Goal: Task Accomplishment & Management: Complete application form

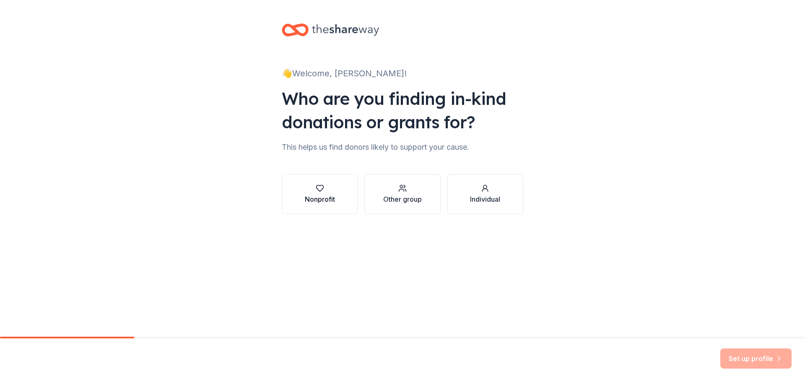
click at [320, 190] on icon "button" at bounding box center [320, 188] width 8 height 8
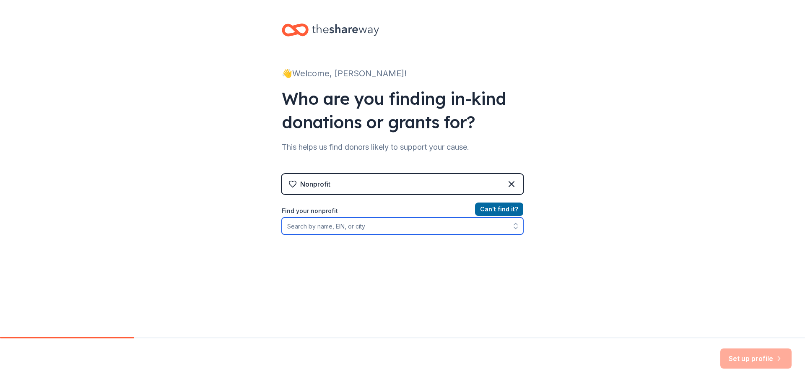
click at [362, 225] on input "Find your nonprofit" at bounding box center [403, 226] width 242 height 17
type input "F"
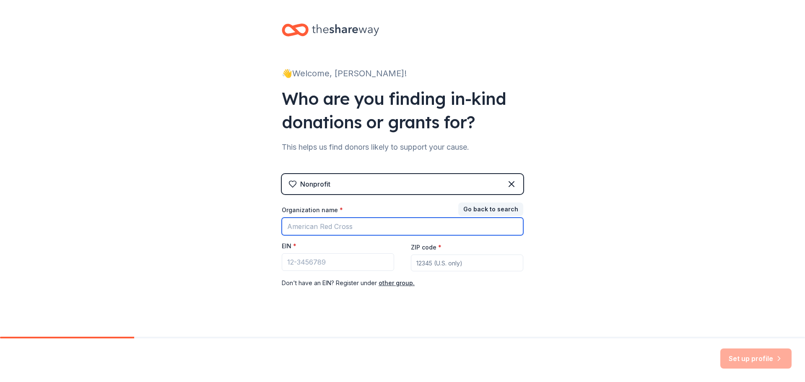
click at [345, 226] on input "Organization name *" at bounding box center [403, 227] width 242 height 18
type input "Familia de Gladiatores Krewe Inc."
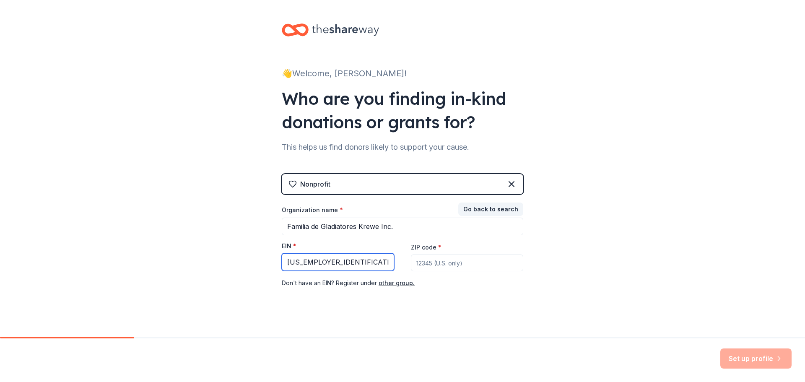
drag, startPoint x: 356, startPoint y: 262, endPoint x: 245, endPoint y: 269, distance: 111.0
click at [246, 268] on div "👋 Welcome, [PERSON_NAME]! Who are you finding in-kind donations or grants for? …" at bounding box center [402, 172] width 805 height 345
type input "[US_EMPLOYER_IDENTIFICATION_NUMBER]"
click at [463, 265] on input "ZIP code *" at bounding box center [467, 263] width 112 height 17
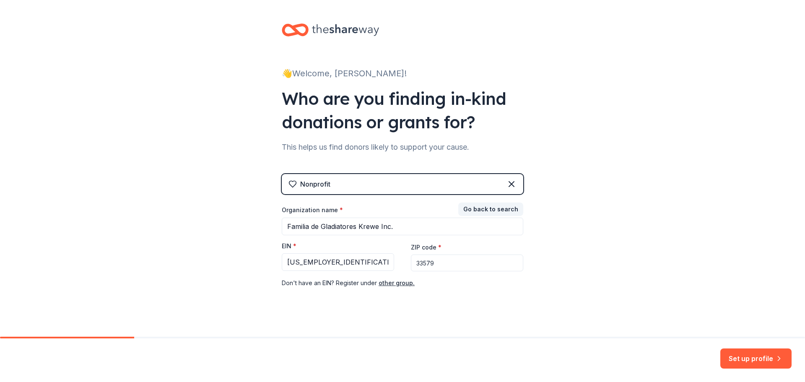
type input "33579"
click at [399, 229] on input "Familia de Gladiatores Krewe Inc." at bounding box center [403, 227] width 242 height 18
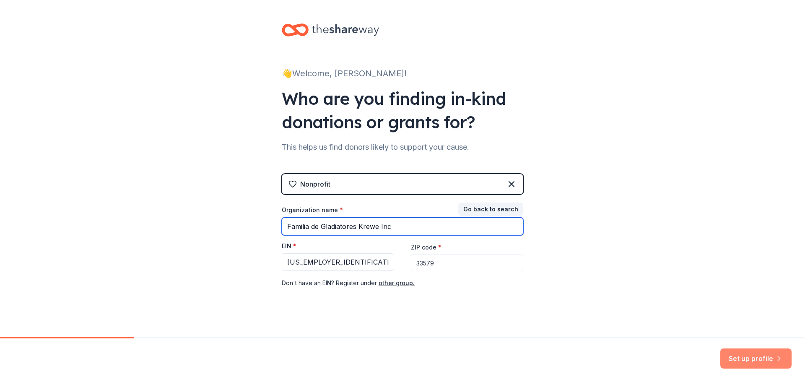
type input "Familia de Gladiatores Krewe Inc"
click at [751, 356] on button "Set up profile" at bounding box center [756, 359] width 71 height 20
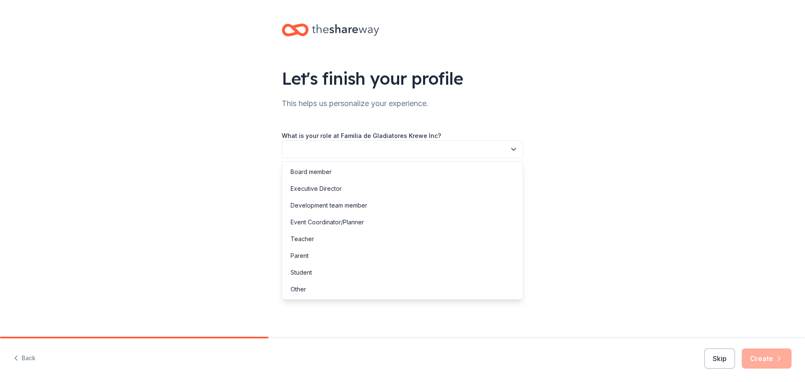
click at [490, 154] on button "button" at bounding box center [403, 150] width 242 height 18
click at [342, 221] on div "Event Coordinator/Planner" at bounding box center [327, 222] width 73 height 10
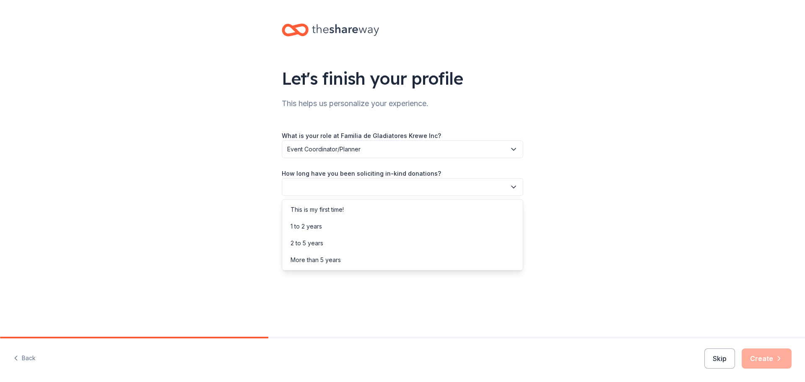
click at [441, 187] on button "button" at bounding box center [403, 187] width 242 height 18
click at [436, 212] on div "This is my first time!" at bounding box center [402, 209] width 237 height 17
click at [436, 224] on button "button" at bounding box center [403, 225] width 242 height 18
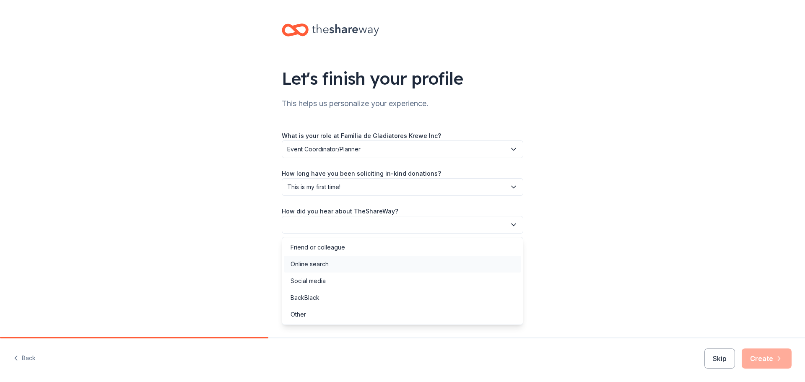
click at [339, 266] on div "Online search" at bounding box center [402, 264] width 237 height 17
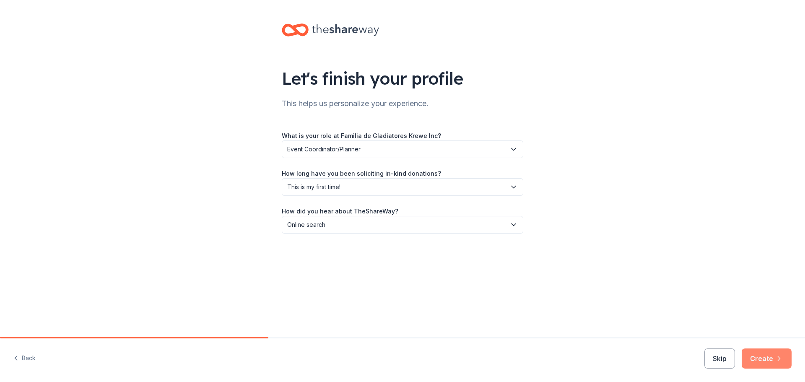
click at [779, 360] on icon "button" at bounding box center [779, 358] width 8 height 8
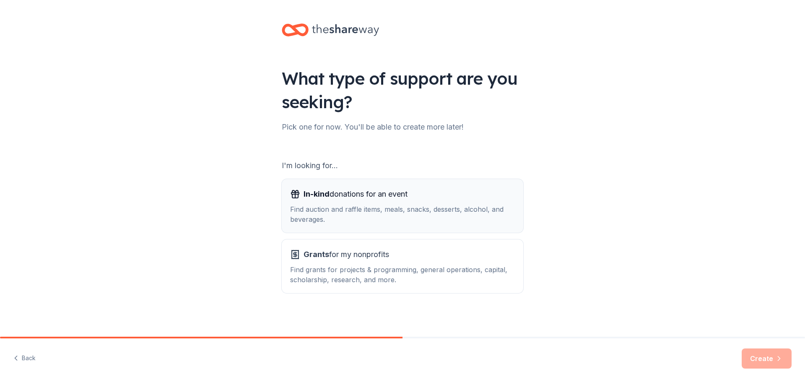
click at [424, 209] on div "Find auction and raffle items, meals, snacks, desserts, alcohol, and beverages." at bounding box center [402, 214] width 225 height 20
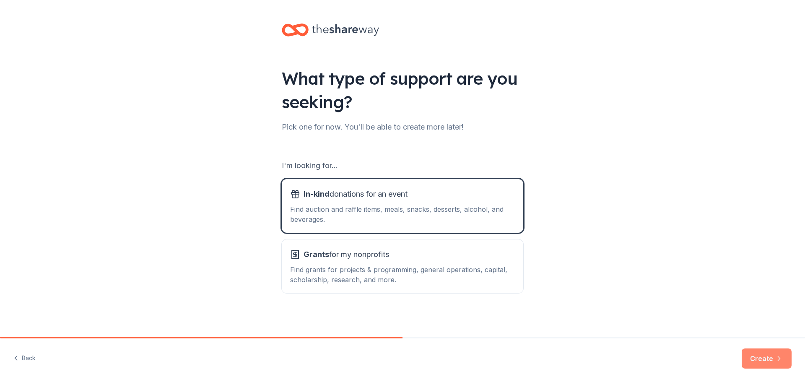
click at [765, 354] on button "Create" at bounding box center [767, 359] width 50 height 20
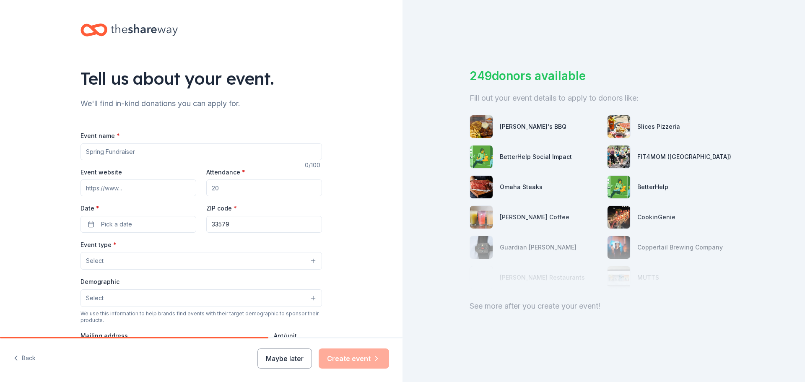
click at [201, 152] on input "Event name *" at bounding box center [202, 151] width 242 height 17
click at [115, 151] on input "Event name *" at bounding box center [202, 151] width 242 height 17
type input "FGK Friendsgiving Fundraiser 2025"
drag, startPoint x: 233, startPoint y: 189, endPoint x: 197, endPoint y: 190, distance: 36.1
click at [197, 190] on div "Event website Attendance * Date * Pick a date ZIP code * 33579" at bounding box center [202, 200] width 242 height 66
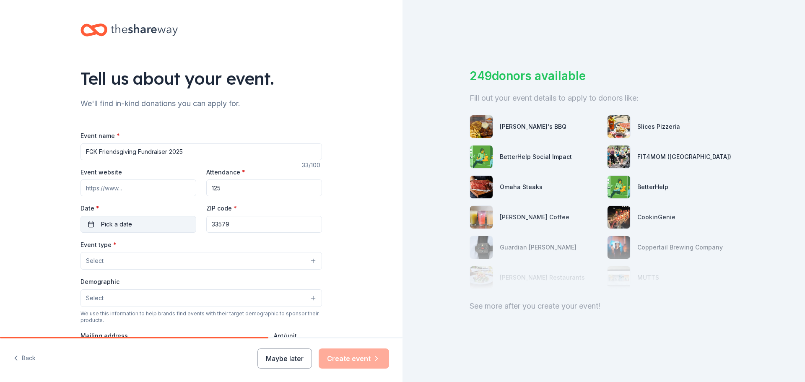
type input "125"
click at [141, 220] on button "Pick a date" at bounding box center [139, 224] width 116 height 17
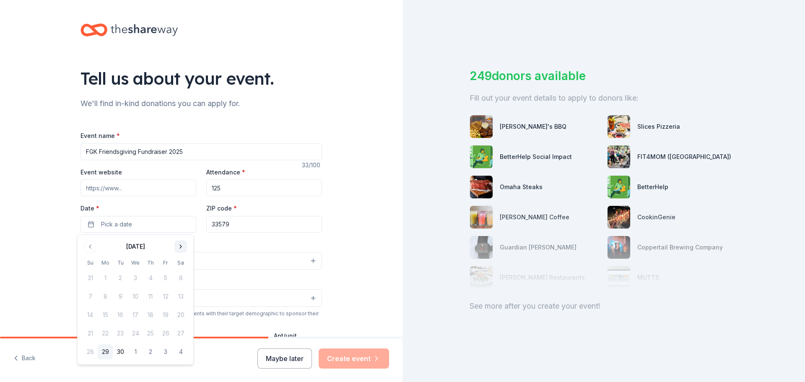
click at [185, 245] on button "Go to next month" at bounding box center [181, 247] width 12 height 12
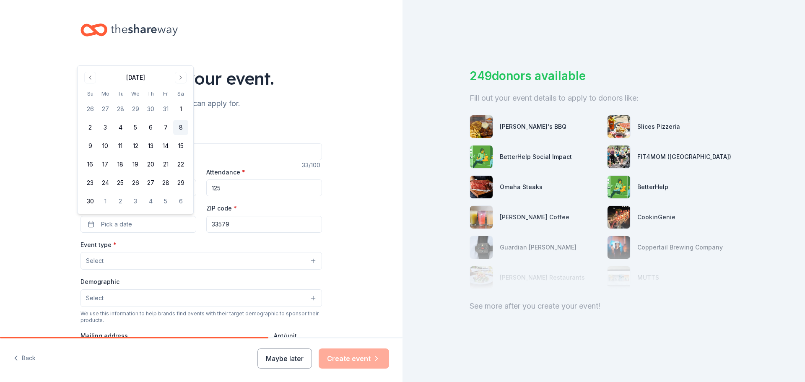
click at [180, 128] on button "8" at bounding box center [180, 127] width 15 height 15
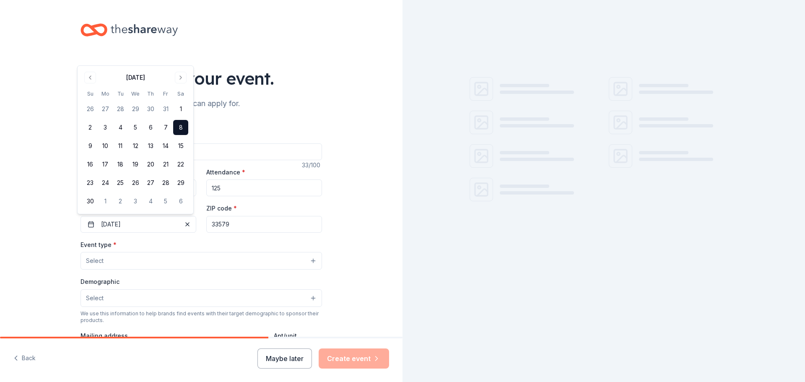
click at [360, 207] on div "Tell us about your event. We'll find in-kind donations you can apply for. Event…" at bounding box center [201, 279] width 403 height 558
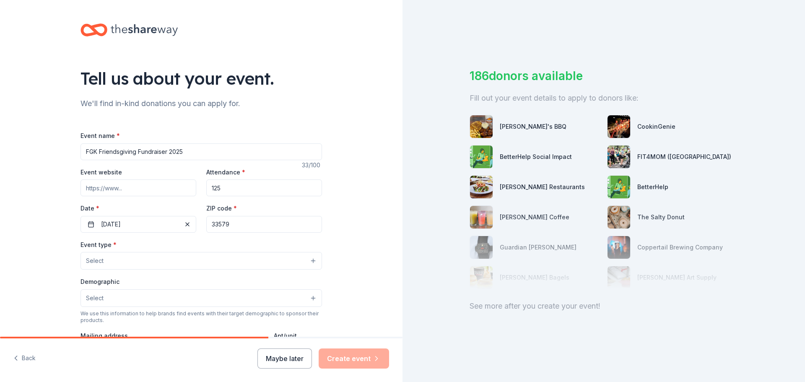
click at [229, 256] on button "Select" at bounding box center [202, 261] width 242 height 18
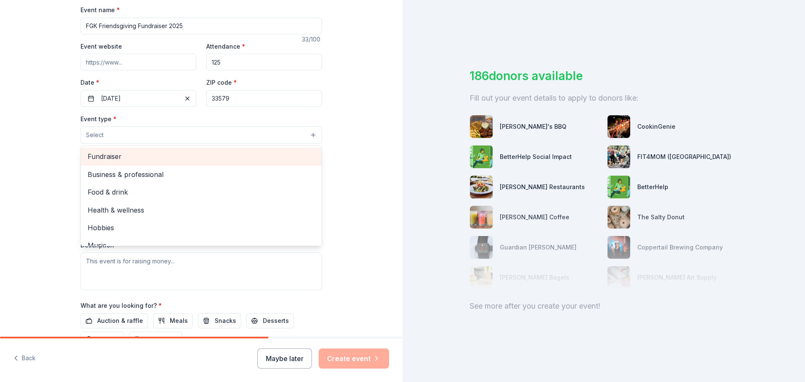
click at [156, 158] on span "Fundraiser" at bounding box center [201, 156] width 227 height 11
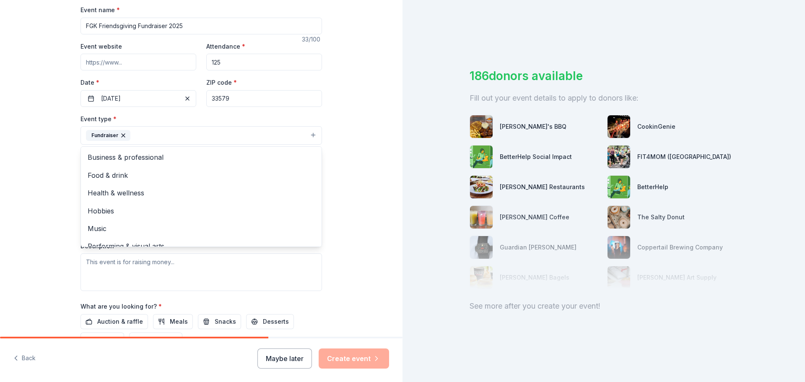
click at [357, 167] on div "Tell us about your event. We'll find in-kind donations you can apply for. Event…" at bounding box center [201, 153] width 403 height 559
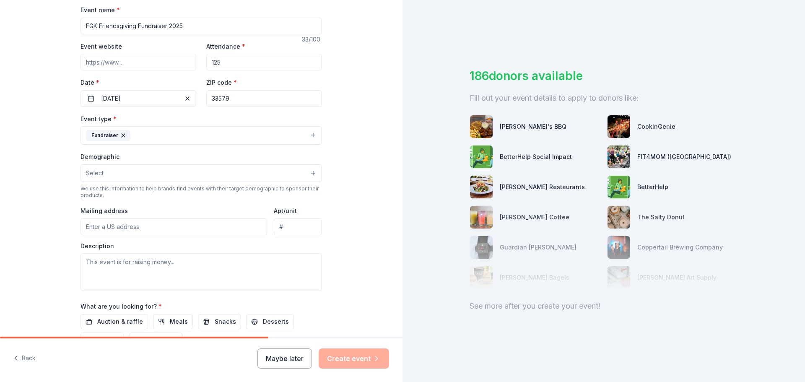
click at [309, 135] on button "Fundraiser" at bounding box center [202, 135] width 242 height 18
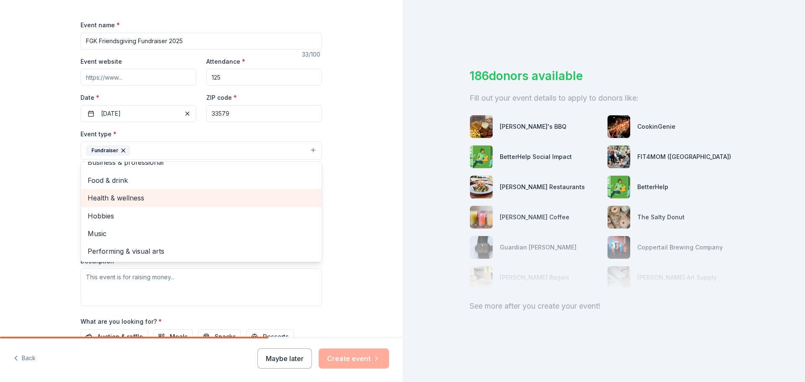
scroll to position [126, 0]
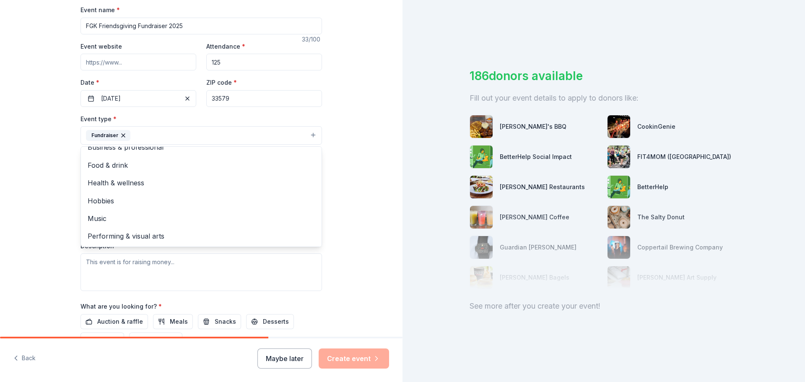
click at [382, 164] on div "Tell us about your event. We'll find in-kind donations you can apply for. Event…" at bounding box center [201, 153] width 403 height 559
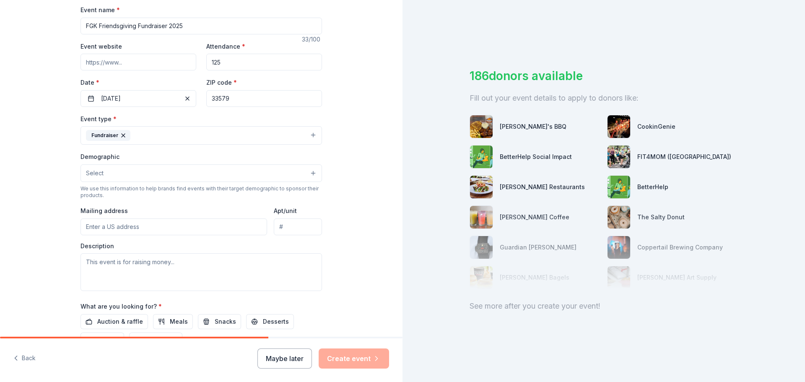
click at [306, 177] on button "Select" at bounding box center [202, 173] width 242 height 18
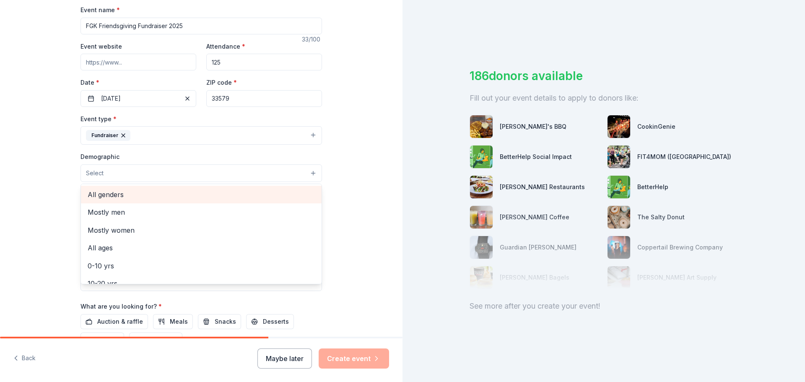
click at [268, 193] on span "All genders" at bounding box center [201, 194] width 227 height 11
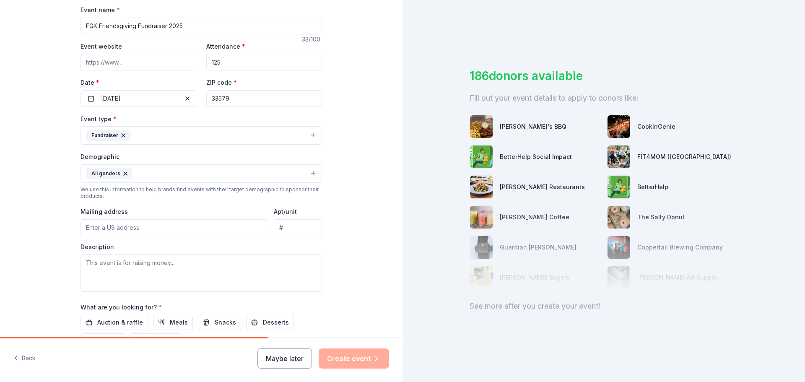
click at [309, 173] on button "All genders" at bounding box center [202, 173] width 242 height 18
click at [309, 172] on button "All genders" at bounding box center [202, 173] width 242 height 18
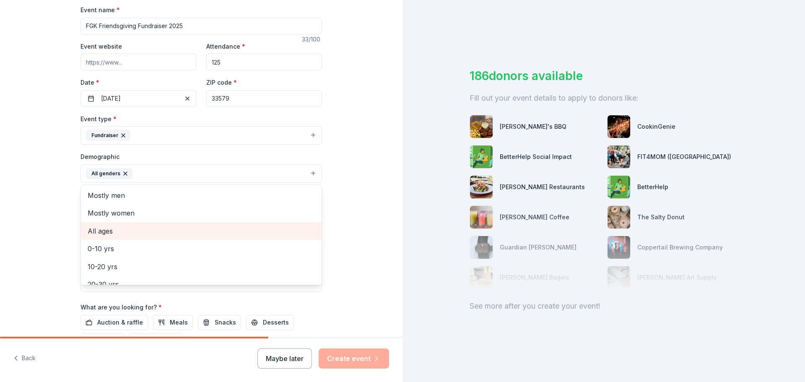
click at [125, 232] on span "All ages" at bounding box center [201, 231] width 227 height 11
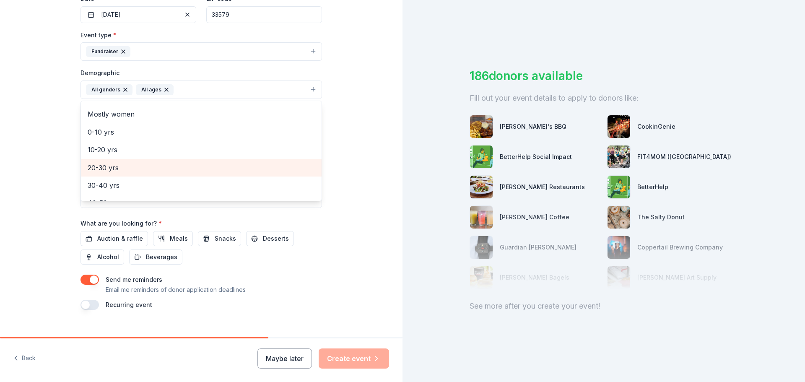
scroll to position [0, 0]
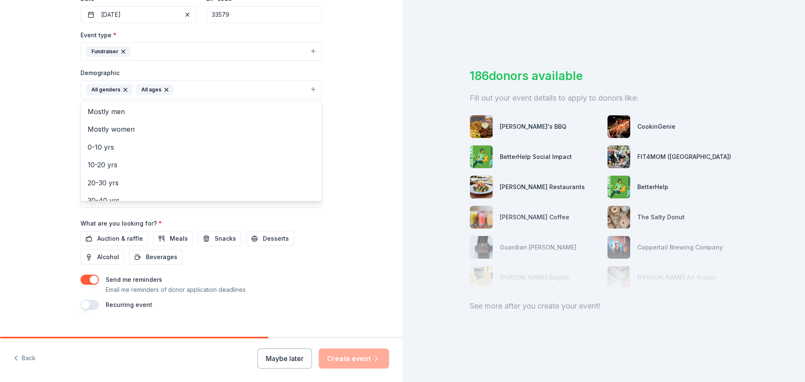
click at [163, 90] on icon "button" at bounding box center [166, 89] width 7 height 7
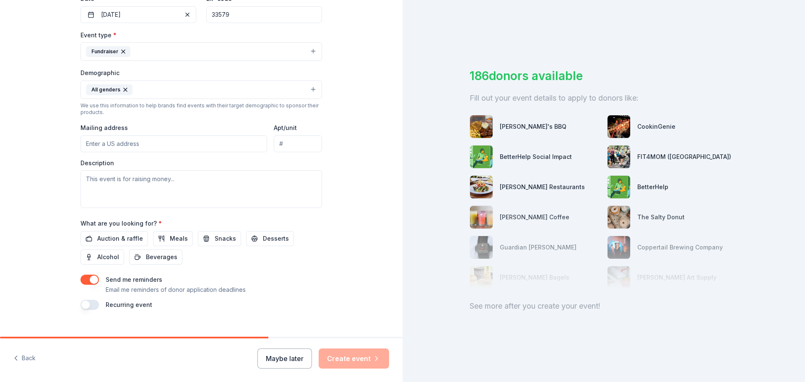
click at [308, 88] on button "All genders" at bounding box center [202, 90] width 242 height 18
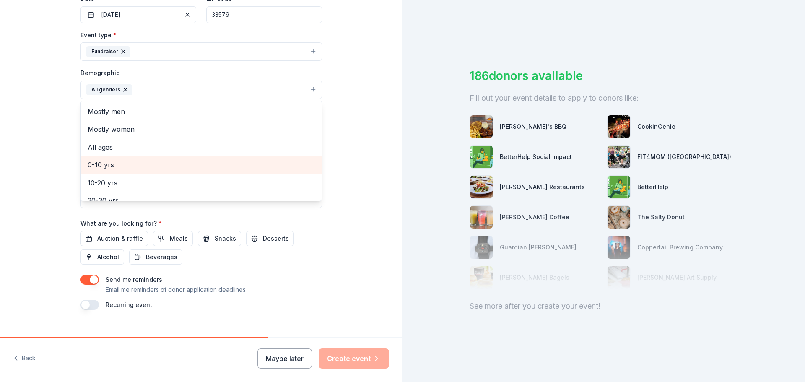
click at [112, 166] on span "0-10 yrs" at bounding box center [201, 164] width 227 height 11
click at [102, 165] on span "10-20 yrs" at bounding box center [201, 164] width 227 height 11
click at [115, 167] on span "20-30 yrs" at bounding box center [201, 164] width 227 height 11
click at [114, 167] on span "30-40 yrs" at bounding box center [201, 164] width 227 height 11
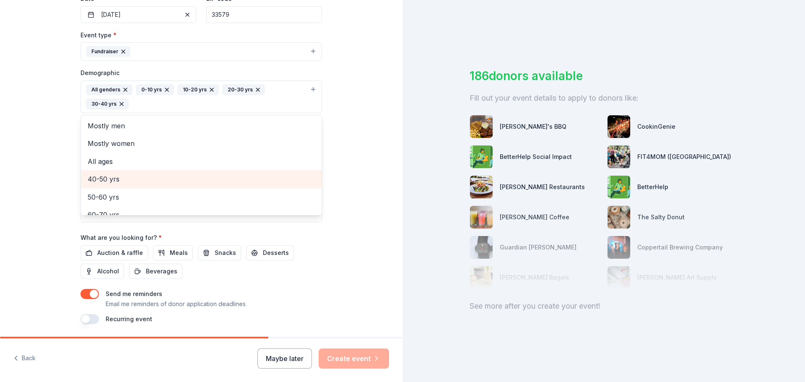
click at [107, 182] on span "40-50 yrs" at bounding box center [201, 179] width 227 height 11
click at [106, 180] on span "50-60 yrs" at bounding box center [201, 179] width 227 height 11
click at [107, 178] on span "60-70 yrs" at bounding box center [201, 179] width 227 height 11
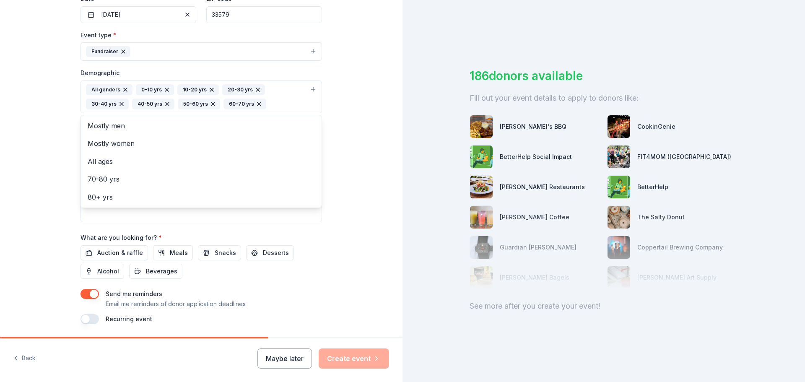
click at [365, 145] on div "Tell us about your event. We'll find in-kind donations you can apply for. Event…" at bounding box center [201, 77] width 403 height 574
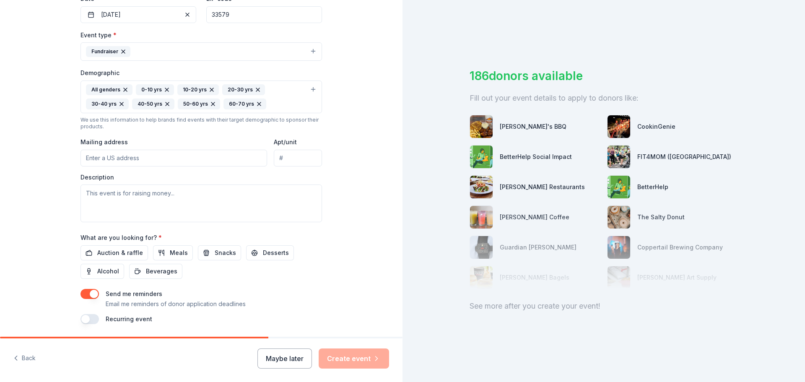
click at [204, 163] on input "Mailing address" at bounding box center [174, 158] width 187 height 17
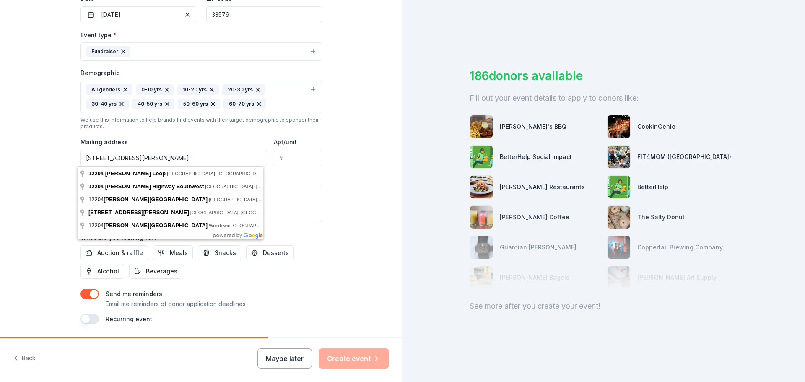
type input "12204 McMullen Loop, Riverview, FL, 33569"
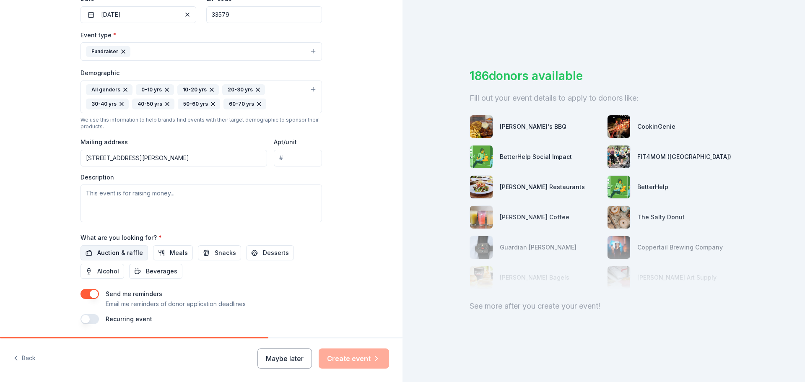
click at [105, 252] on span "Auction & raffle" at bounding box center [120, 253] width 46 height 10
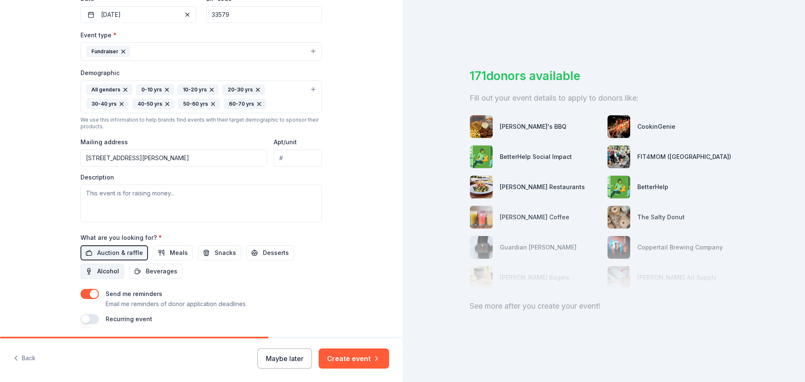
click at [101, 267] on span "Alcohol" at bounding box center [108, 271] width 22 height 10
click at [215, 252] on span "Snacks" at bounding box center [225, 253] width 21 height 10
click at [175, 252] on span "Meals" at bounding box center [179, 253] width 18 height 10
click at [271, 250] on span "Desserts" at bounding box center [276, 253] width 26 height 10
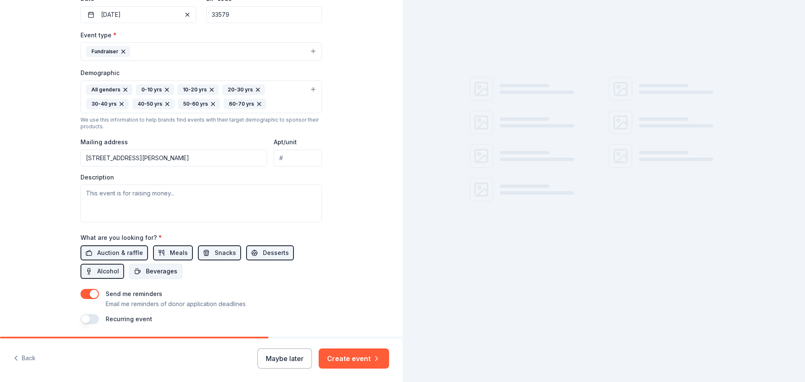
click at [148, 268] on span "Beverages" at bounding box center [161, 271] width 31 height 10
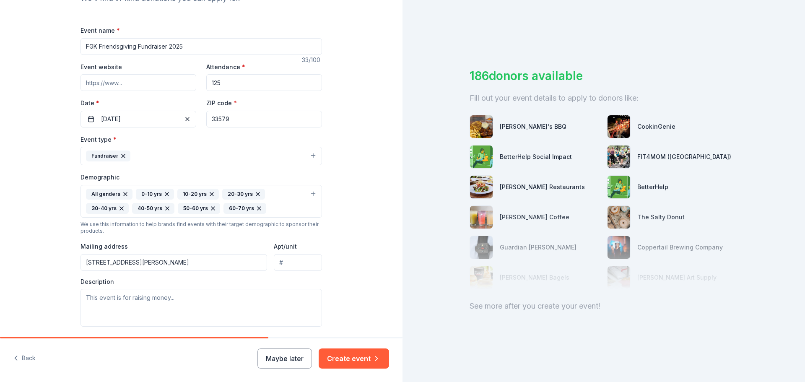
scroll to position [84, 0]
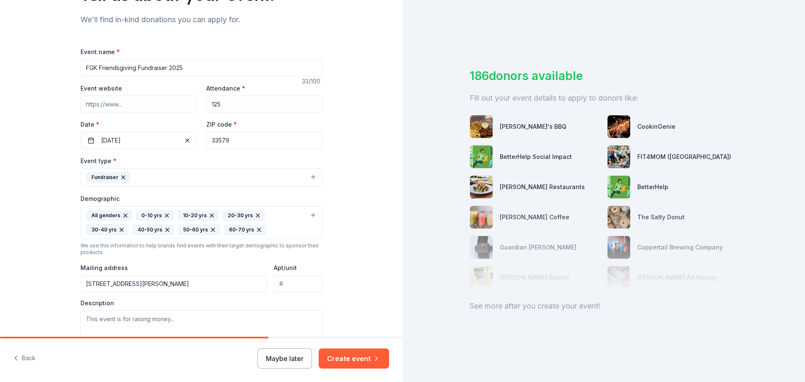
drag, startPoint x: 247, startPoint y: 140, endPoint x: 193, endPoint y: 140, distance: 54.1
click at [193, 140] on div "Event website Attendance * 125 Date * 11/08/2025 ZIP code * 33579" at bounding box center [202, 116] width 242 height 66
type input "33619"
click at [376, 135] on div "Tell us about your event. We'll find in-kind donations you can apply for. Event…" at bounding box center [201, 203] width 403 height 574
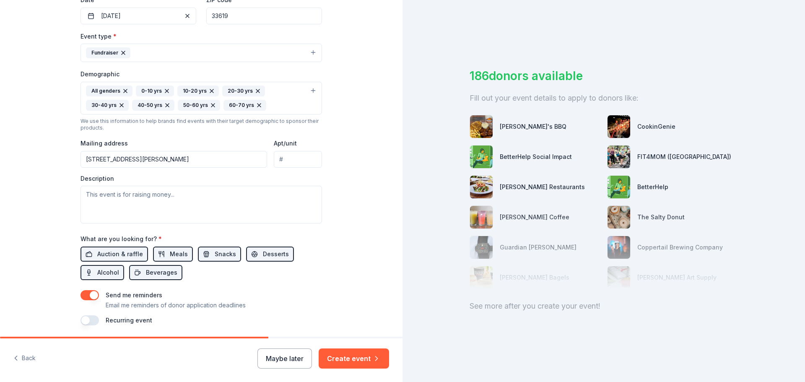
scroll to position [210, 0]
click at [96, 198] on textarea at bounding box center [202, 204] width 242 height 38
paste textarea "Familia de Gladiatores Krewe holds an annual fundraiser to benefit the local do…"
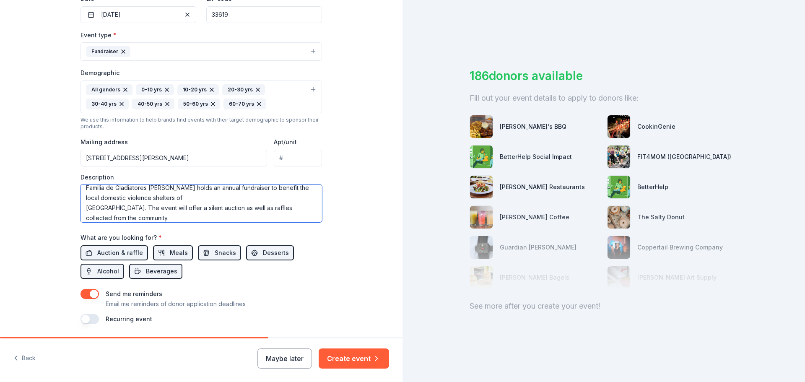
scroll to position [0, 0]
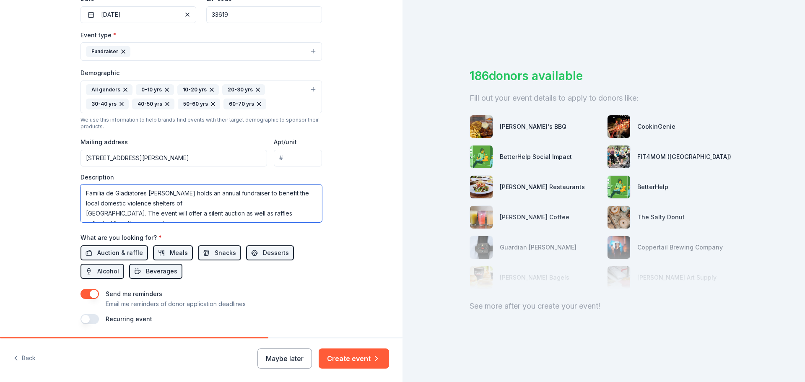
click at [204, 202] on textarea "Familia de Gladiatores Krewe holds an annual fundraiser to benefit the local do…" at bounding box center [202, 204] width 242 height 38
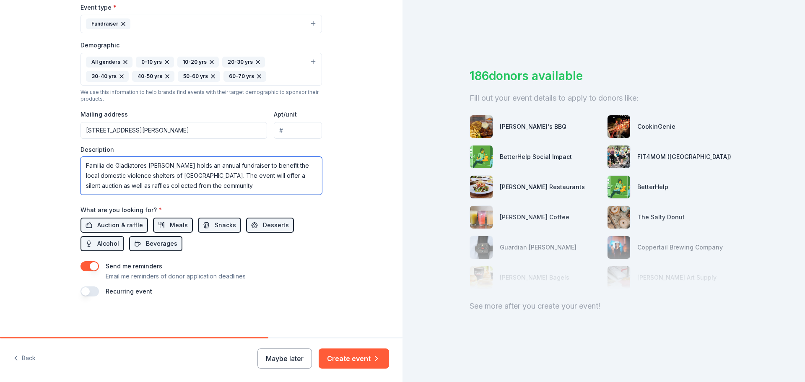
click at [252, 178] on textarea "Familia de Gladiatores Krewe holds an annual fundraiser to benefit the local do…" at bounding box center [202, 176] width 242 height 38
click at [224, 185] on textarea "Familia de Gladiatores Krewe holds an annual fundraiser to benefit the local do…" at bounding box center [202, 176] width 242 height 38
drag, startPoint x: 80, startPoint y: 164, endPoint x: 199, endPoint y: 177, distance: 119.4
click at [199, 177] on textarea "Familia de Gladiatores Krewe holds an annual fundraiser to benefit the local do…" at bounding box center [202, 176] width 242 height 38
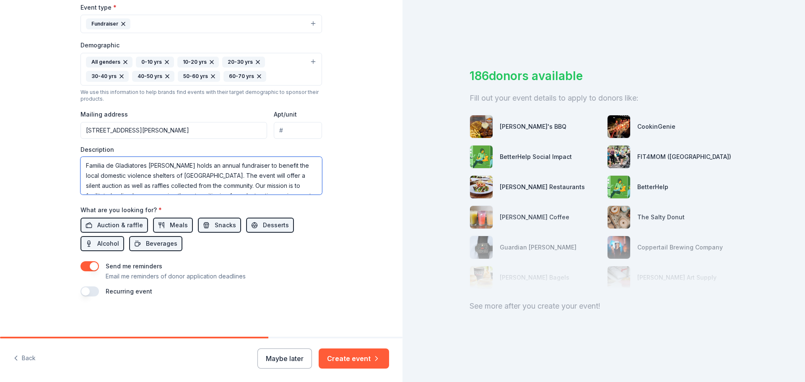
click at [211, 175] on textarea "Familia de Gladiatores Krewe holds an annual fundraiser to benefit the local do…" at bounding box center [202, 176] width 242 height 38
drag, startPoint x: 201, startPoint y: 174, endPoint x: 207, endPoint y: 184, distance: 11.2
click at [207, 184] on textarea "Familia de Gladiatores Krewe holds an annual fundraiser to benefit the local do…" at bounding box center [202, 176] width 242 height 38
click at [266, 189] on textarea "Familia de Gladiatores Krewe holds an annual fundraiser to benefit the local do…" at bounding box center [202, 176] width 242 height 38
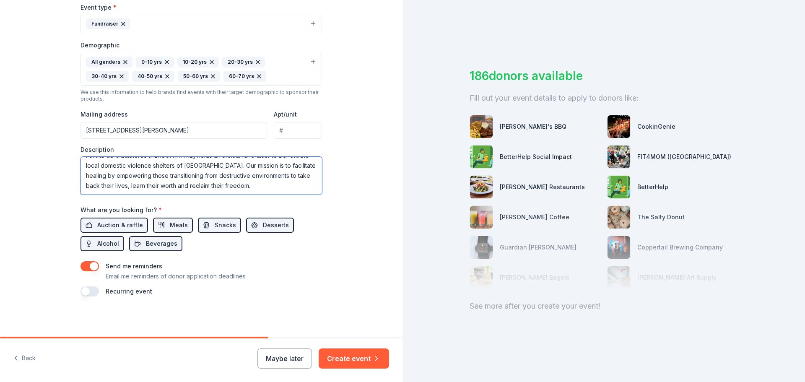
paste textarea "The event will offer a silent auction as well as raffles collected from the com…"
drag, startPoint x: 250, startPoint y: 180, endPoint x: 220, endPoint y: 181, distance: 30.2
click at [220, 181] on textarea "Familia de Gladiatores Krewe holds an annual fundraiser to benefit the local do…" at bounding box center [202, 176] width 242 height 38
click at [252, 184] on textarea "Familia de Gladiatores Krewe holds an annual fundraiser to benefit the local do…" at bounding box center [202, 176] width 242 height 38
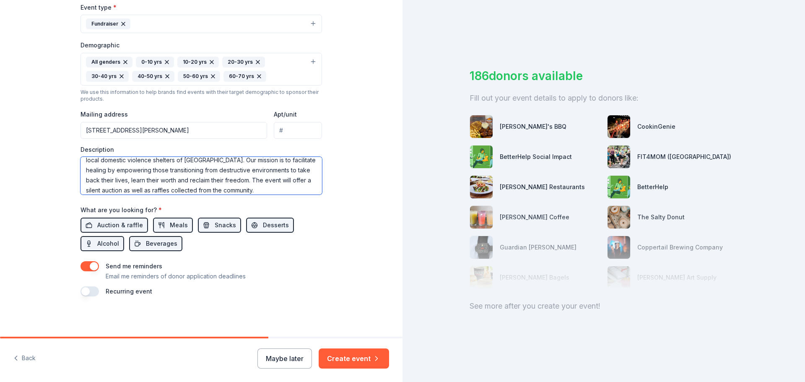
drag, startPoint x: 250, startPoint y: 180, endPoint x: 221, endPoint y: 180, distance: 28.1
click at [221, 180] on textarea "Familia de Gladiatores Krewe holds an annual fundraiser to benefit the local do…" at bounding box center [202, 176] width 242 height 38
click at [155, 189] on textarea "Familia de Gladiatores Krewe holds an annual fundraiser to benefit the local do…" at bounding box center [202, 176] width 242 height 38
click at [230, 176] on textarea "Familia de Gladiatores Krewe holds an annual fundraiser to benefit the local do…" at bounding box center [202, 176] width 242 height 38
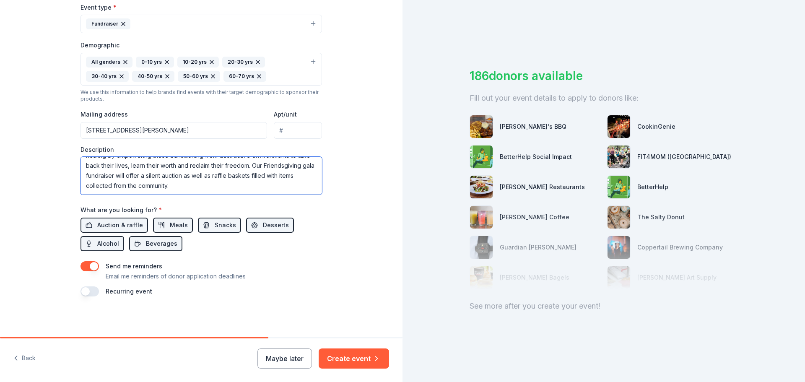
click at [303, 187] on textarea "Familia de Gladiatores Krewe holds an annual fundraiser to benefit the local do…" at bounding box center [202, 176] width 242 height 38
type textarea "Familia de Gladiatores Krewe holds an annual fundraiser to benefit the local do…"
click at [353, 356] on button "Create event" at bounding box center [354, 359] width 70 height 20
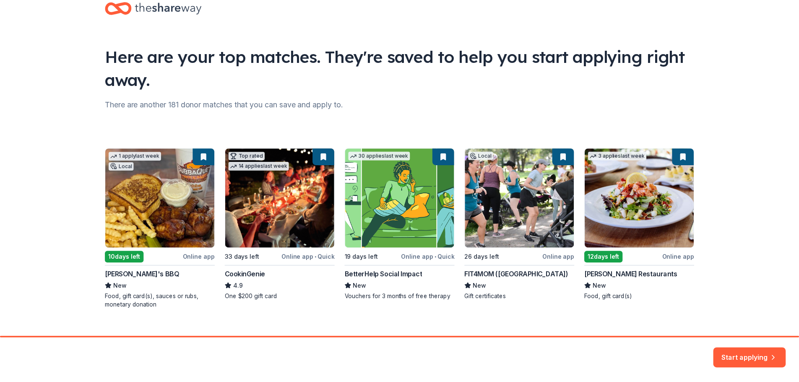
scroll to position [36, 0]
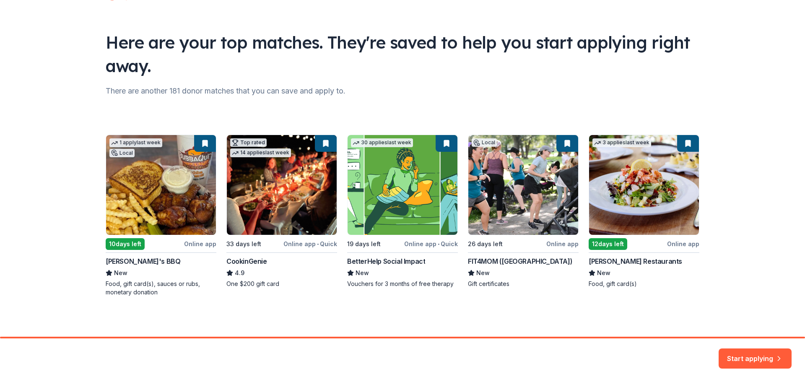
click at [201, 144] on div "1 apply last week Local 10 days left Online app Bubbaque's BBQ New Food, gift c…" at bounding box center [403, 216] width 594 height 162
click at [754, 355] on button "Start applying" at bounding box center [755, 354] width 73 height 20
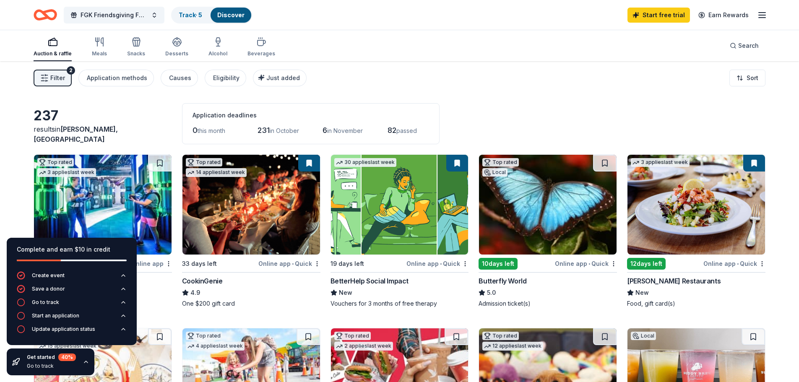
click at [574, 70] on div "Filter 2 Application methods Causes Eligibility Just added Sort" at bounding box center [399, 78] width 799 height 34
click at [649, 10] on link "Start free trial" at bounding box center [658, 15] width 62 height 15
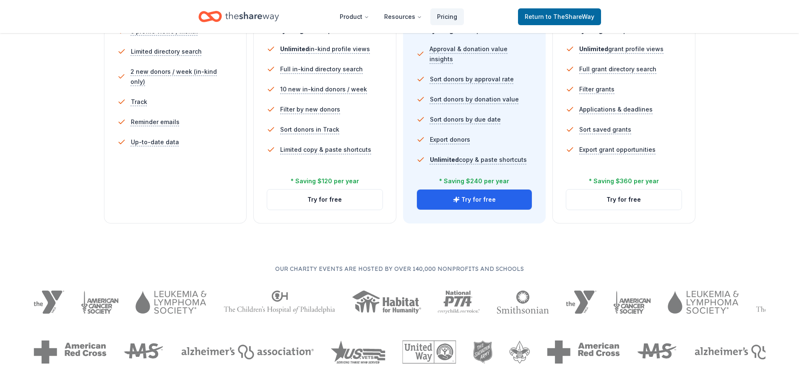
scroll to position [252, 0]
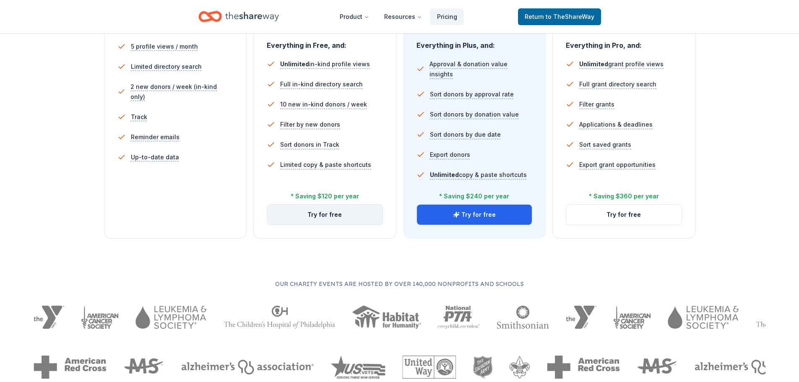
click at [332, 214] on button "Try for free" at bounding box center [324, 215] width 115 height 20
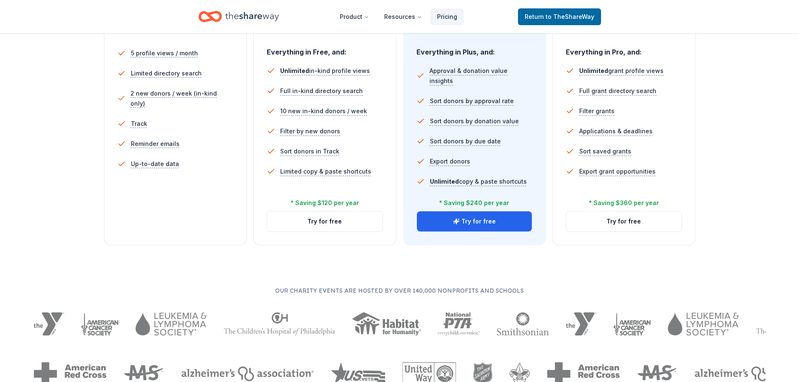
scroll to position [84, 0]
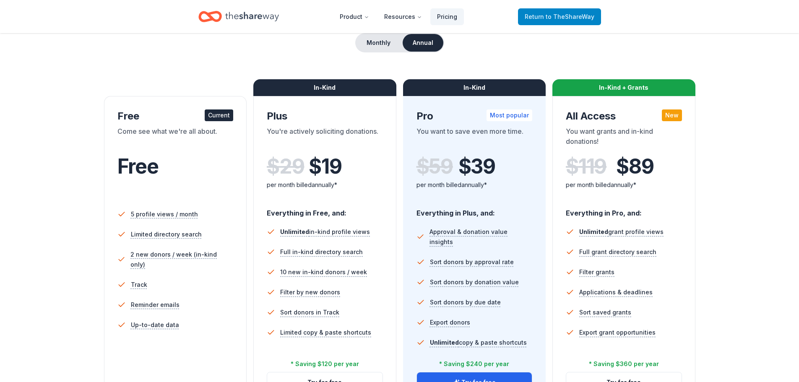
click at [552, 19] on span "to TheShareWay" at bounding box center [570, 16] width 49 height 7
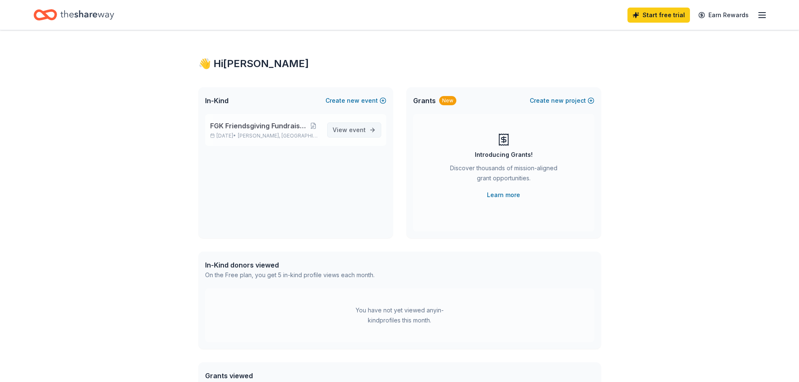
click at [355, 125] on span "View event" at bounding box center [349, 130] width 33 height 10
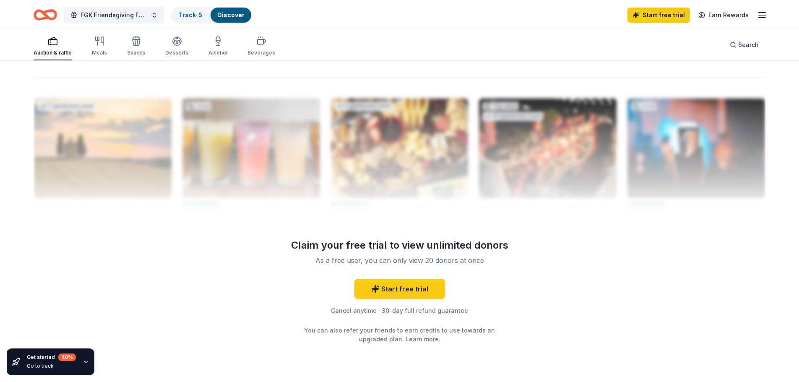
scroll to position [797, 0]
click at [423, 289] on link "Start free trial" at bounding box center [399, 288] width 91 height 20
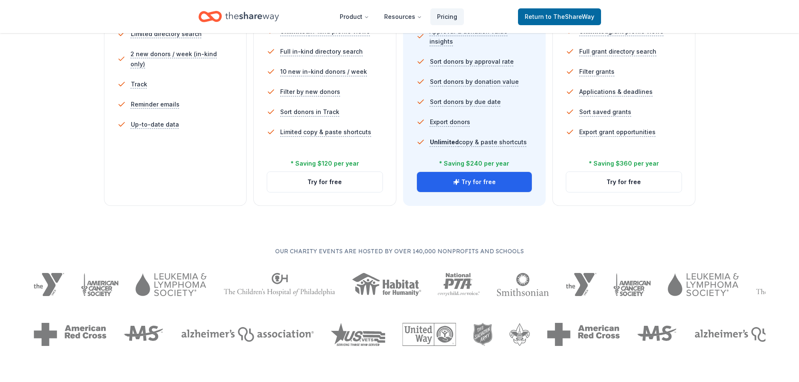
scroll to position [294, 0]
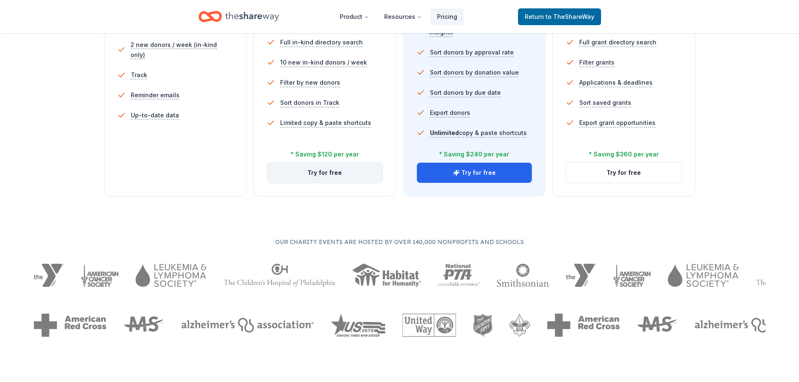
click at [352, 174] on button "Try for free" at bounding box center [324, 173] width 115 height 20
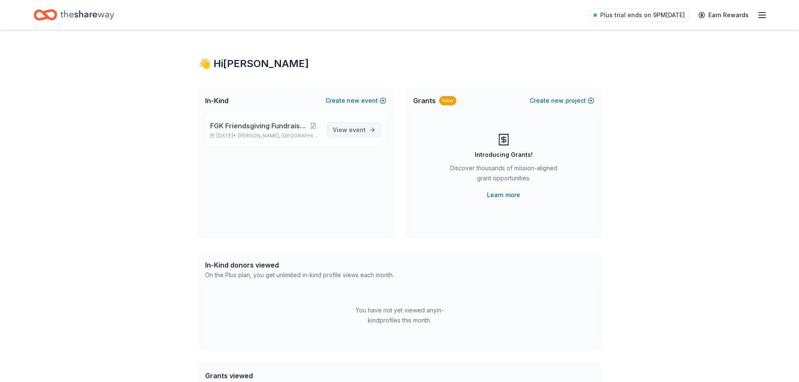
click at [368, 135] on link "View event" at bounding box center [354, 129] width 54 height 15
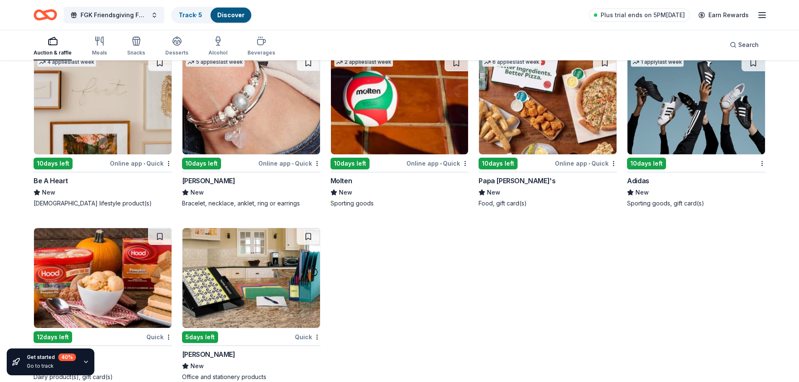
scroll to position [8322, 0]
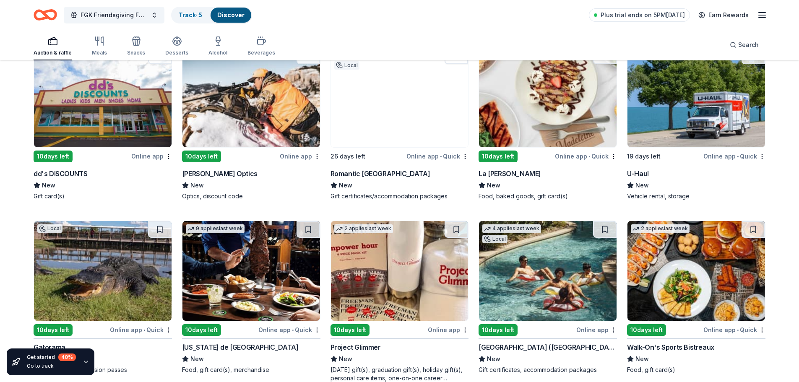
scroll to position [3498, 0]
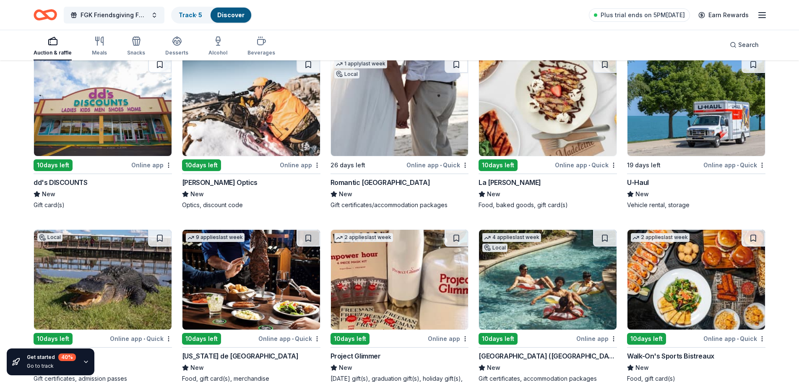
drag, startPoint x: 131, startPoint y: 44, endPoint x: 151, endPoint y: 62, distance: 26.2
click at [131, 44] on icon "button" at bounding box center [136, 41] width 10 height 10
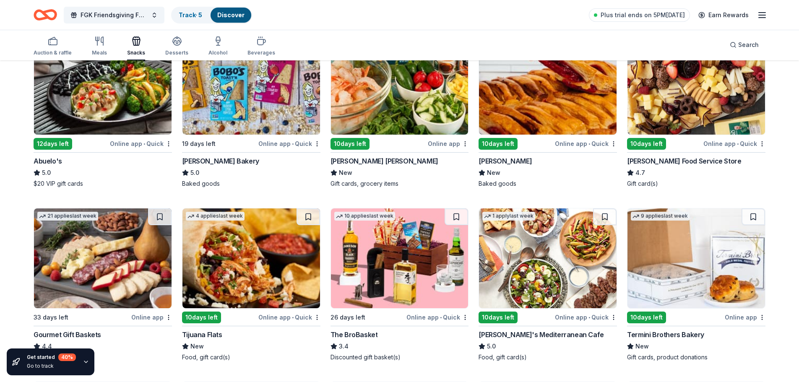
scroll to position [522, 0]
